Goal: Check status: Check status

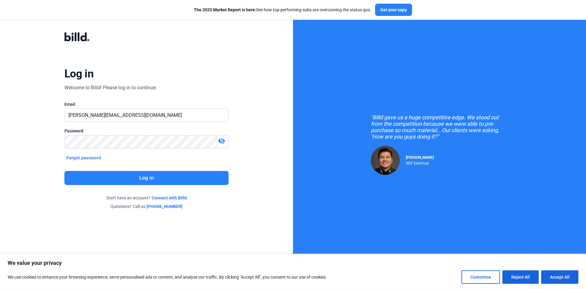
click at [124, 179] on button "Log in" at bounding box center [146, 178] width 164 height 14
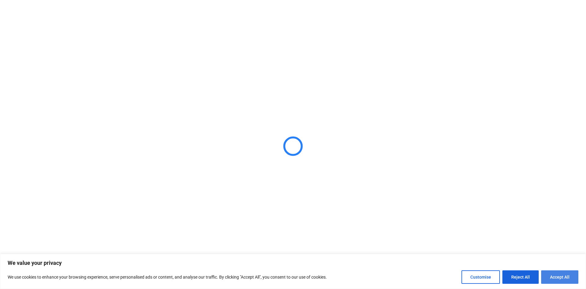
click at [552, 276] on button "Accept All" at bounding box center [559, 276] width 37 height 13
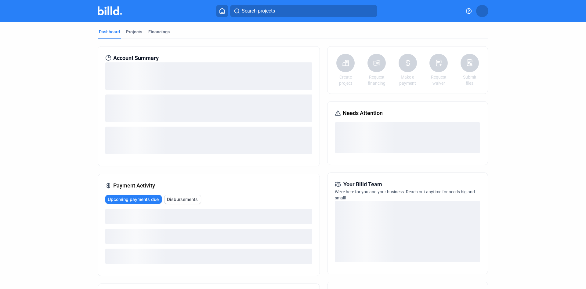
checkbox input "true"
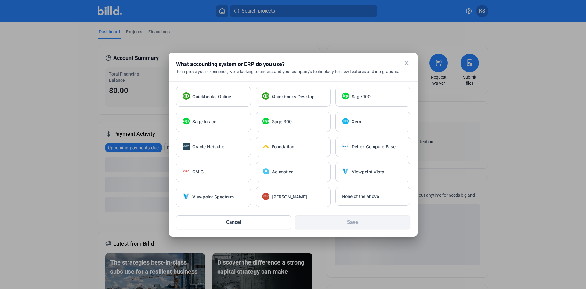
click at [407, 63] on mat-icon "close" at bounding box center [406, 62] width 7 height 7
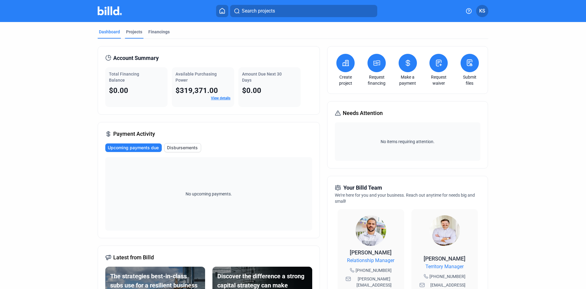
click at [130, 32] on div "Projects" at bounding box center [134, 32] width 16 height 6
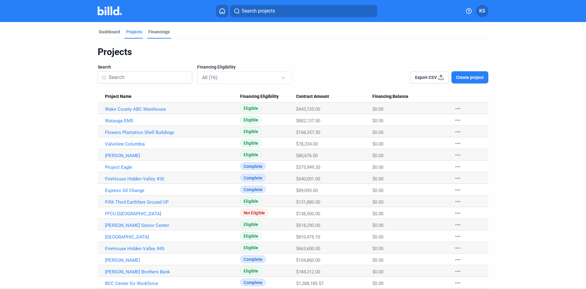
click at [160, 31] on div "Financings" at bounding box center [158, 32] width 21 height 6
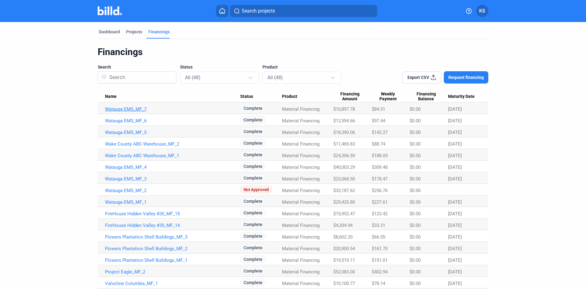
click at [133, 107] on link "Watauga EMS_MF_7" at bounding box center [172, 108] width 135 height 5
drag, startPoint x: 23, startPoint y: 156, endPoint x: 32, endPoint y: 154, distance: 8.9
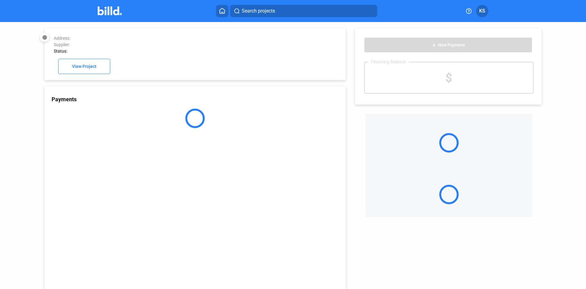
click at [118, 108] on div "Payments" at bounding box center [195, 187] width 301 height 203
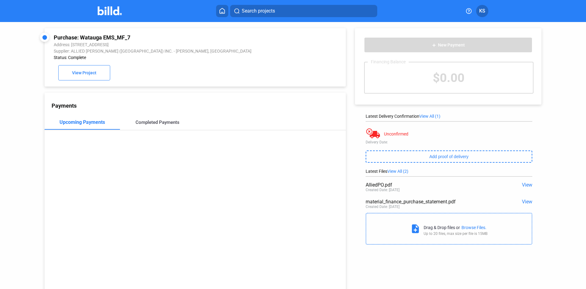
click at [152, 125] on div "Completed Payments" at bounding box center [158, 121] width 44 height 5
